Goal: Task Accomplishment & Management: Manage account settings

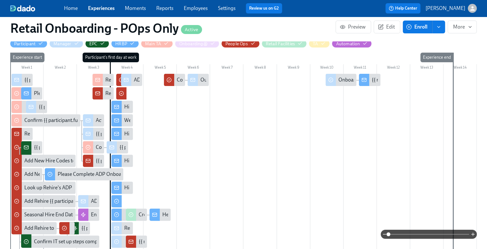
scroll to position [0, 8196]
click at [417, 233] on span at bounding box center [429, 233] width 81 height 9
click at [390, 236] on span at bounding box center [389, 234] width 4 height 4
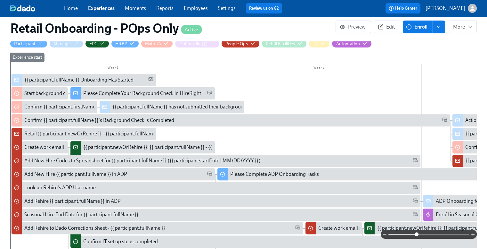
click at [407, 234] on span at bounding box center [429, 233] width 81 height 9
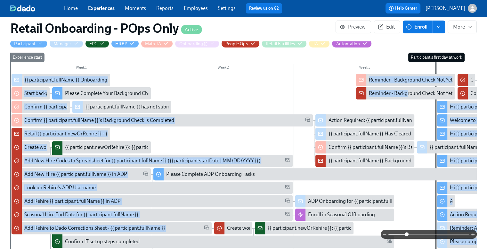
click at [340, 97] on div "Week 1 Week 2 Week 3 Week 4 Week 5 Week 6 Week 7 Week 8 Week 9 Week 10 Week 11 …" at bounding box center [243, 192] width 467 height 278
click at [386, 25] on span "Edit" at bounding box center [387, 27] width 16 height 6
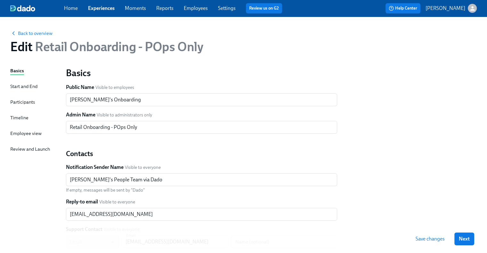
click at [13, 119] on div "Timeline" at bounding box center [19, 117] width 18 height 7
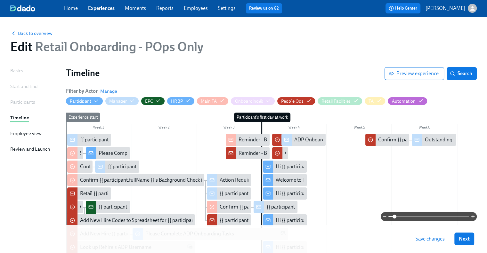
drag, startPoint x: 389, startPoint y: 217, endPoint x: 394, endPoint y: 217, distance: 4.5
click at [394, 217] on span at bounding box center [395, 217] width 4 height 4
click at [293, 169] on div "Hi {{ participant.firstName }}, enjoy your semi-annual uniform codes." at bounding box center [351, 166] width 150 height 7
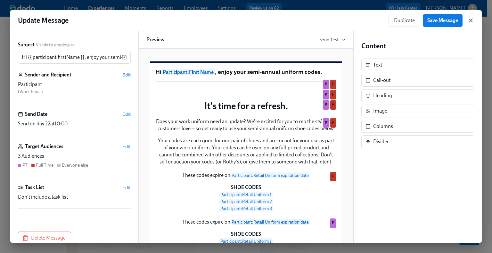
click at [470, 20] on icon "button" at bounding box center [470, 20] width 3 height 3
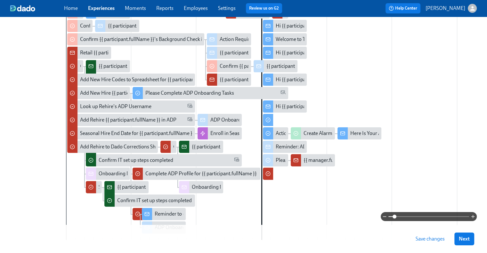
scroll to position [57, 0]
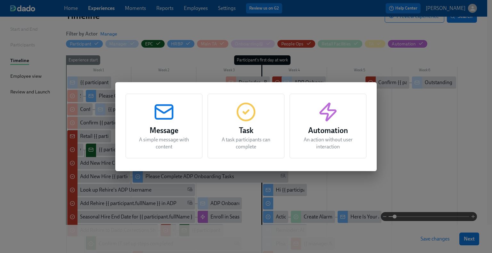
click at [350, 226] on div "Message A simple message with content Task A task participants can complete Aut…" at bounding box center [246, 126] width 492 height 253
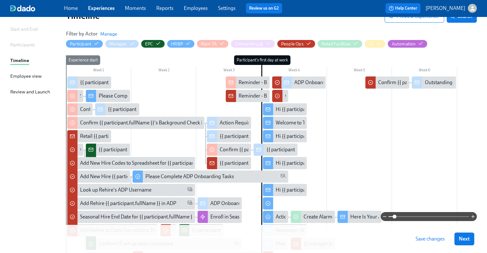
click at [100, 8] on link "Experiences" at bounding box center [101, 8] width 27 height 6
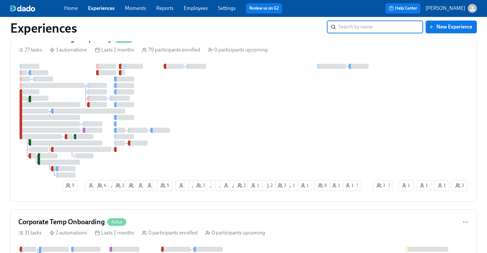
scroll to position [352, 0]
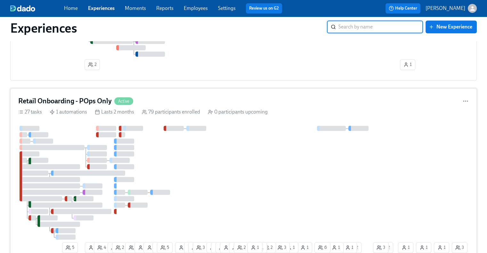
click at [179, 92] on div "Retail Onboarding - POps Only Active 27 tasks 1 automations Lasts 2 months 79 p…" at bounding box center [243, 176] width 467 height 176
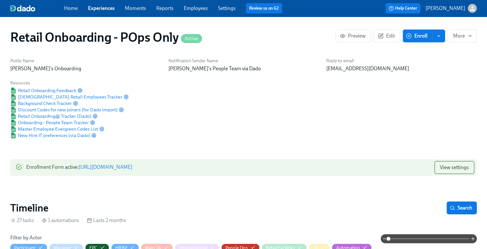
scroll to position [128, 6]
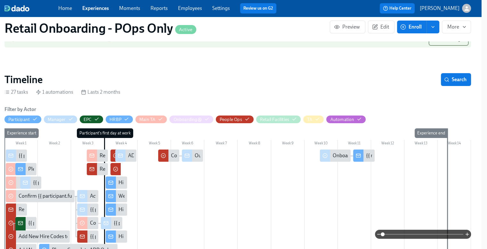
click at [334, 153] on div "Onboarding Check In for {{ participant.fullName }}" at bounding box center [388, 155] width 110 height 7
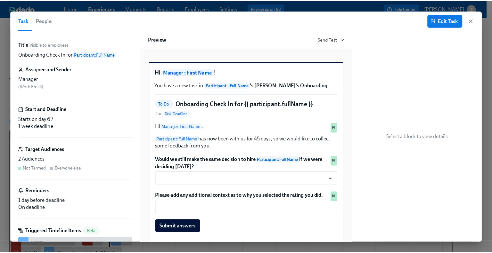
scroll to position [128, 1]
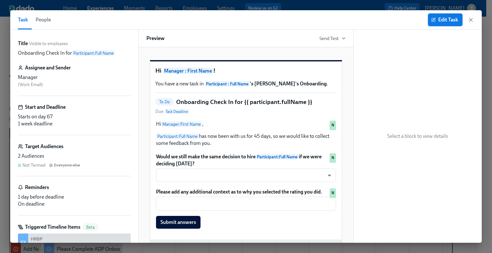
click at [438, 22] on span "Edit Task" at bounding box center [445, 20] width 26 height 6
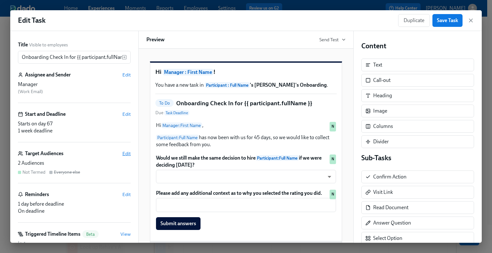
click at [122, 153] on span "Edit" at bounding box center [126, 154] width 8 height 6
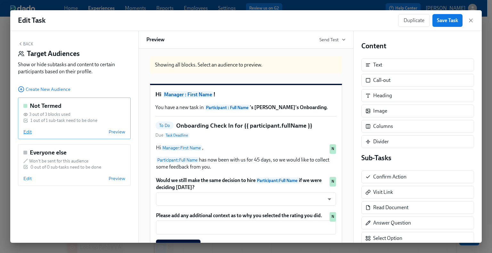
click at [27, 134] on span "Edit" at bounding box center [27, 132] width 8 height 6
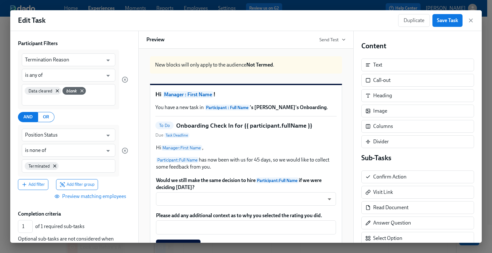
scroll to position [64, 0]
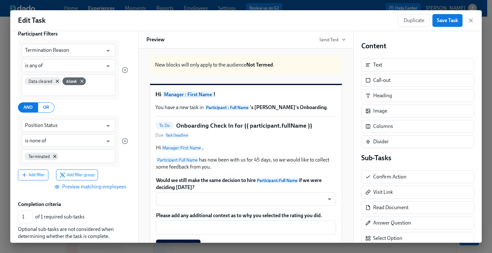
click at [82, 188] on span "Preview matching employees" at bounding box center [91, 187] width 70 height 6
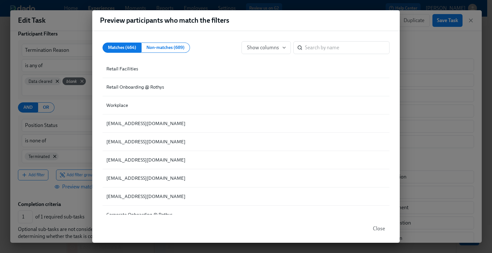
click at [416, 42] on div "Preview participants who match the filters Matches (464) Non-matches (689) Show…" at bounding box center [246, 126] width 492 height 253
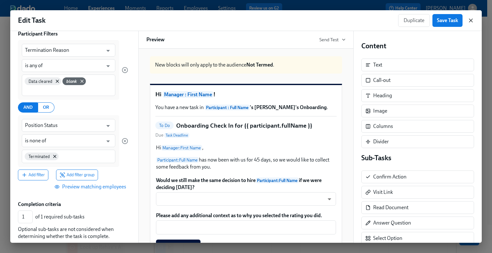
click at [468, 20] on icon "button" at bounding box center [471, 20] width 6 height 6
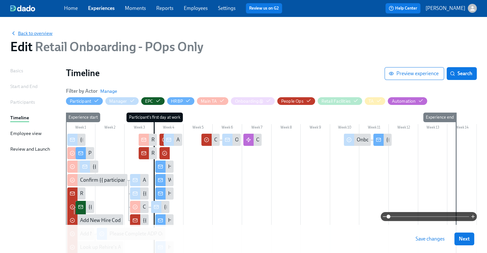
click at [37, 35] on span "Back to overview" at bounding box center [31, 33] width 42 height 6
